Goal: Navigation & Orientation: Find specific page/section

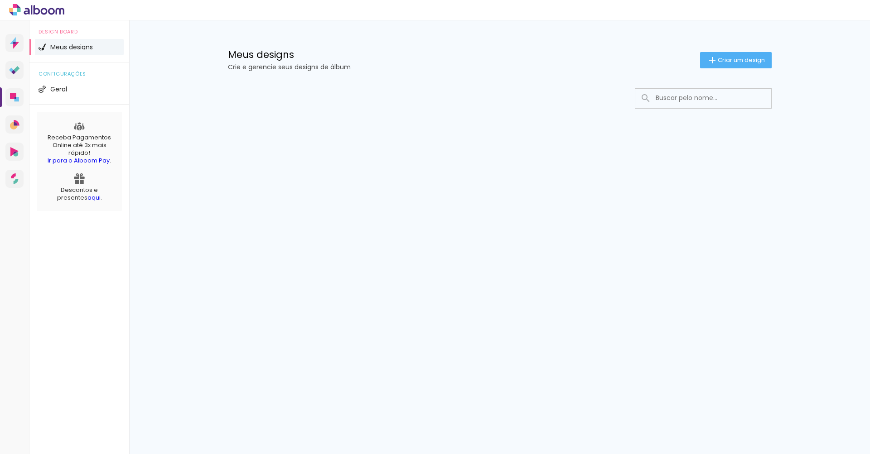
click at [43, 11] on icon at bounding box center [36, 10] width 55 height 12
click at [15, 78] on link "Proof Sistema de seleção e venda de fotos" at bounding box center [14, 70] width 18 height 18
